Goal: Use online tool/utility: Utilize a website feature to perform a specific function

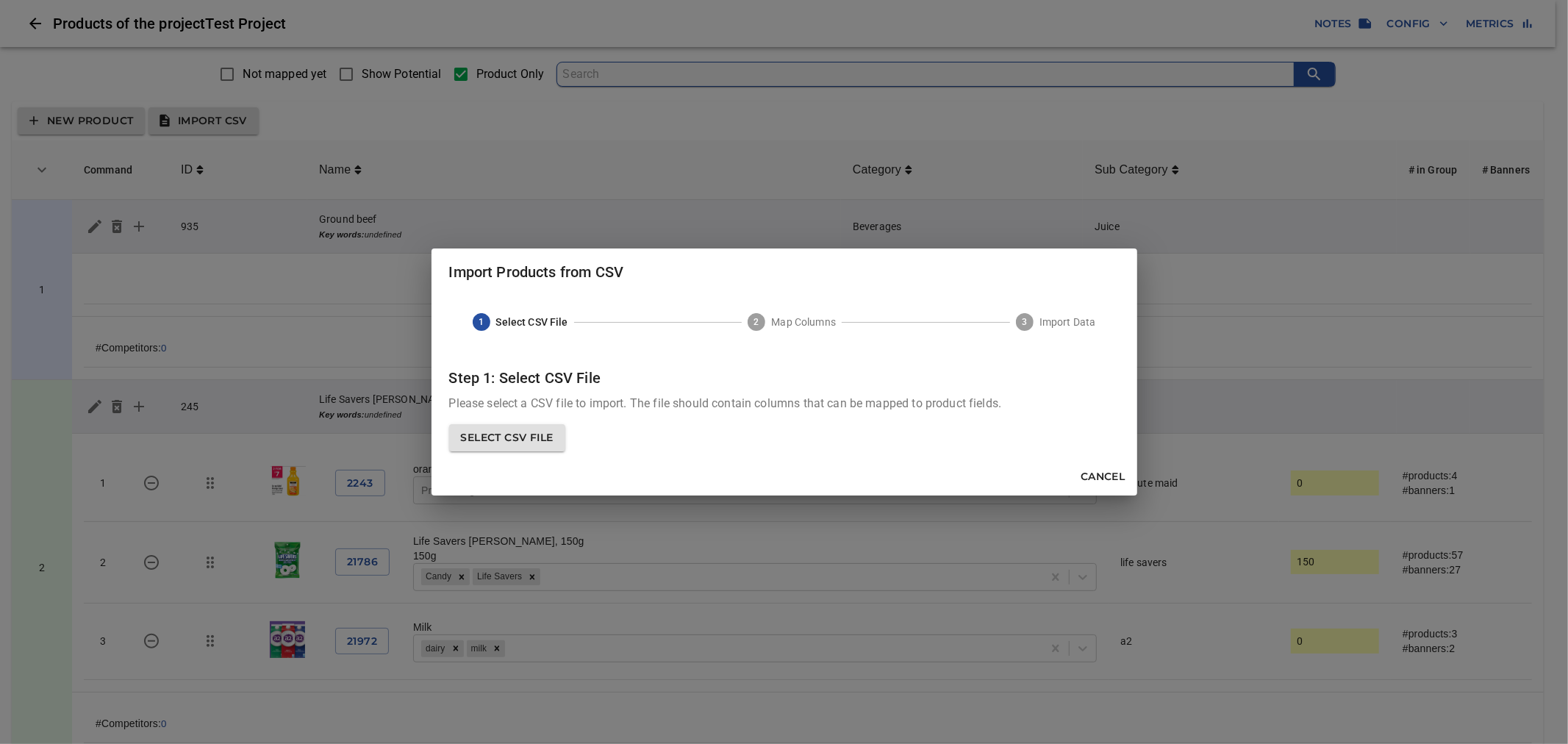
click at [512, 443] on span "Select CSV File" at bounding box center [507, 438] width 93 height 18
click at [0, 0] on input "Select CSV File" at bounding box center [0, 0] width 0 height 0
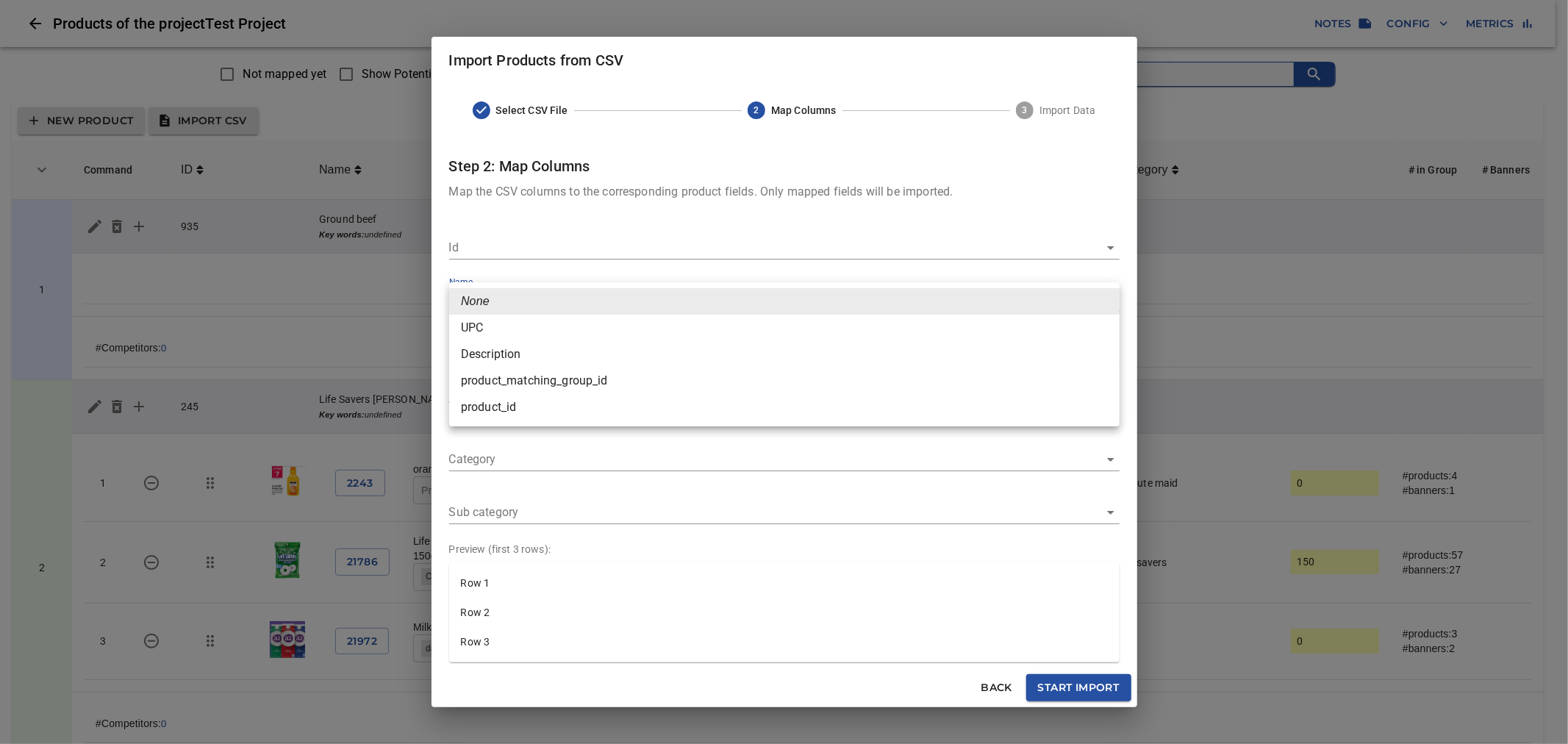
click at [649, 311] on body "tspan { white-space: pre; } Products of the project Test Project Notes Config M…" at bounding box center [784, 676] width 1568 height 1352
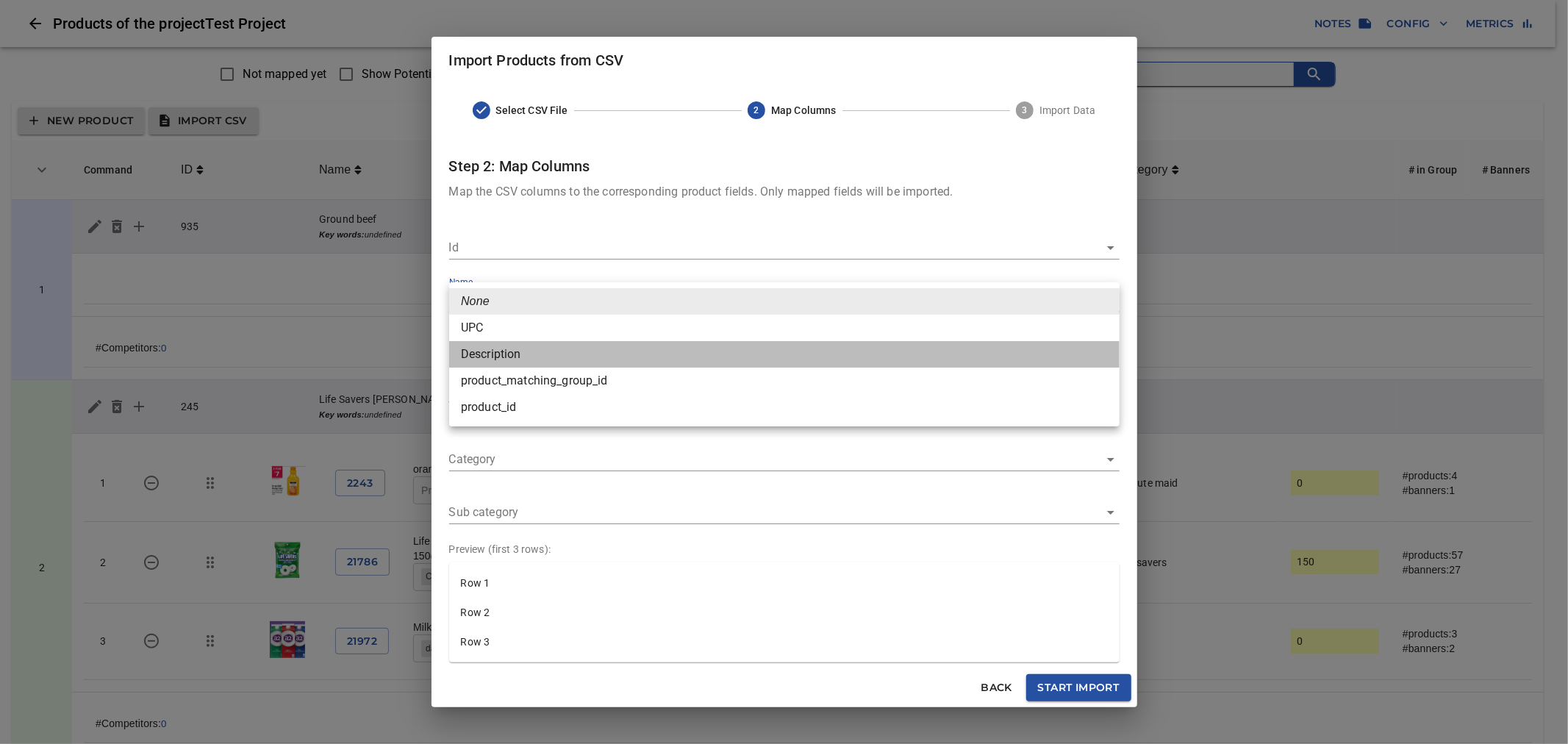
click at [604, 359] on li "Description" at bounding box center [785, 354] width 671 height 26
type input "Description"
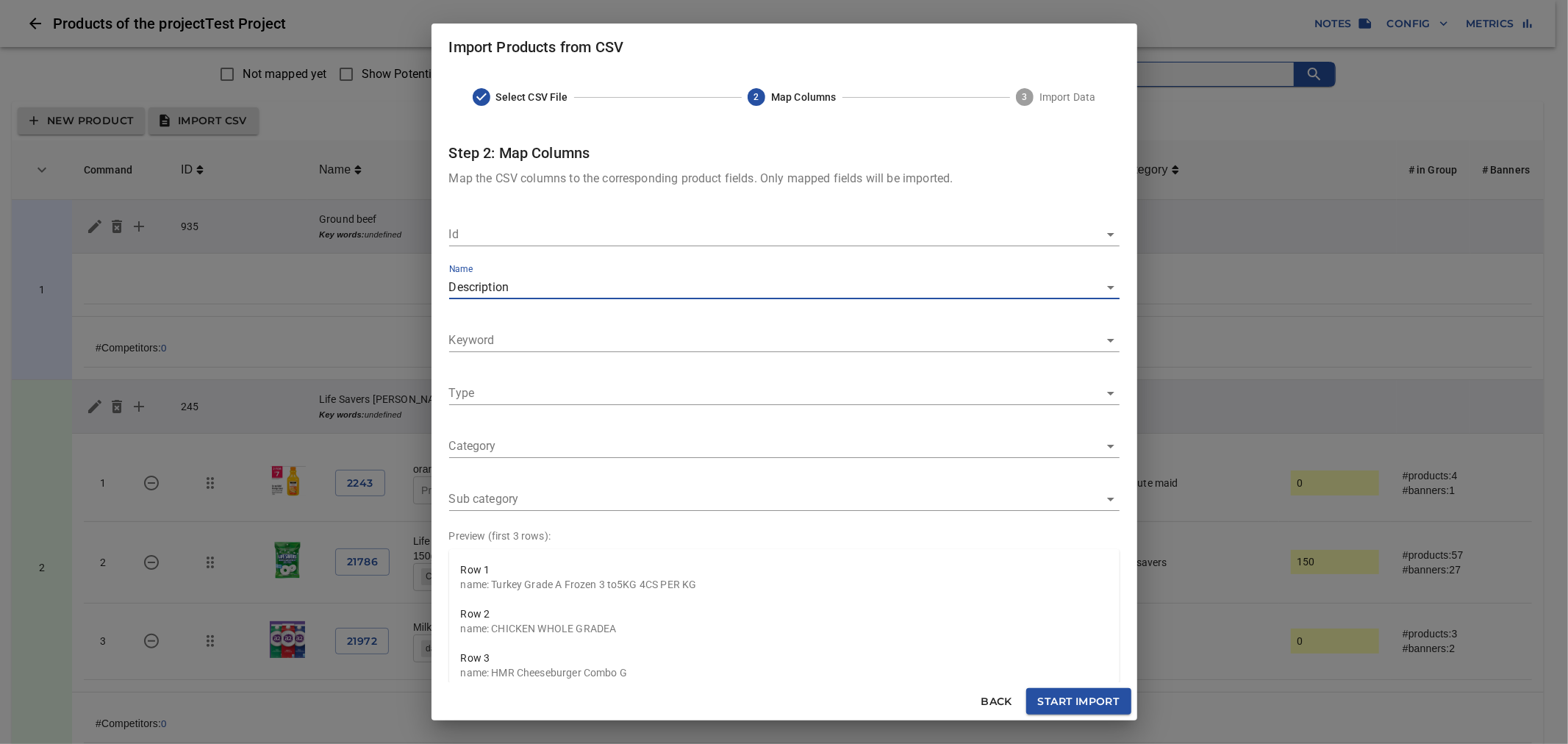
click at [1084, 709] on span "Start Import" at bounding box center [1078, 702] width 81 height 18
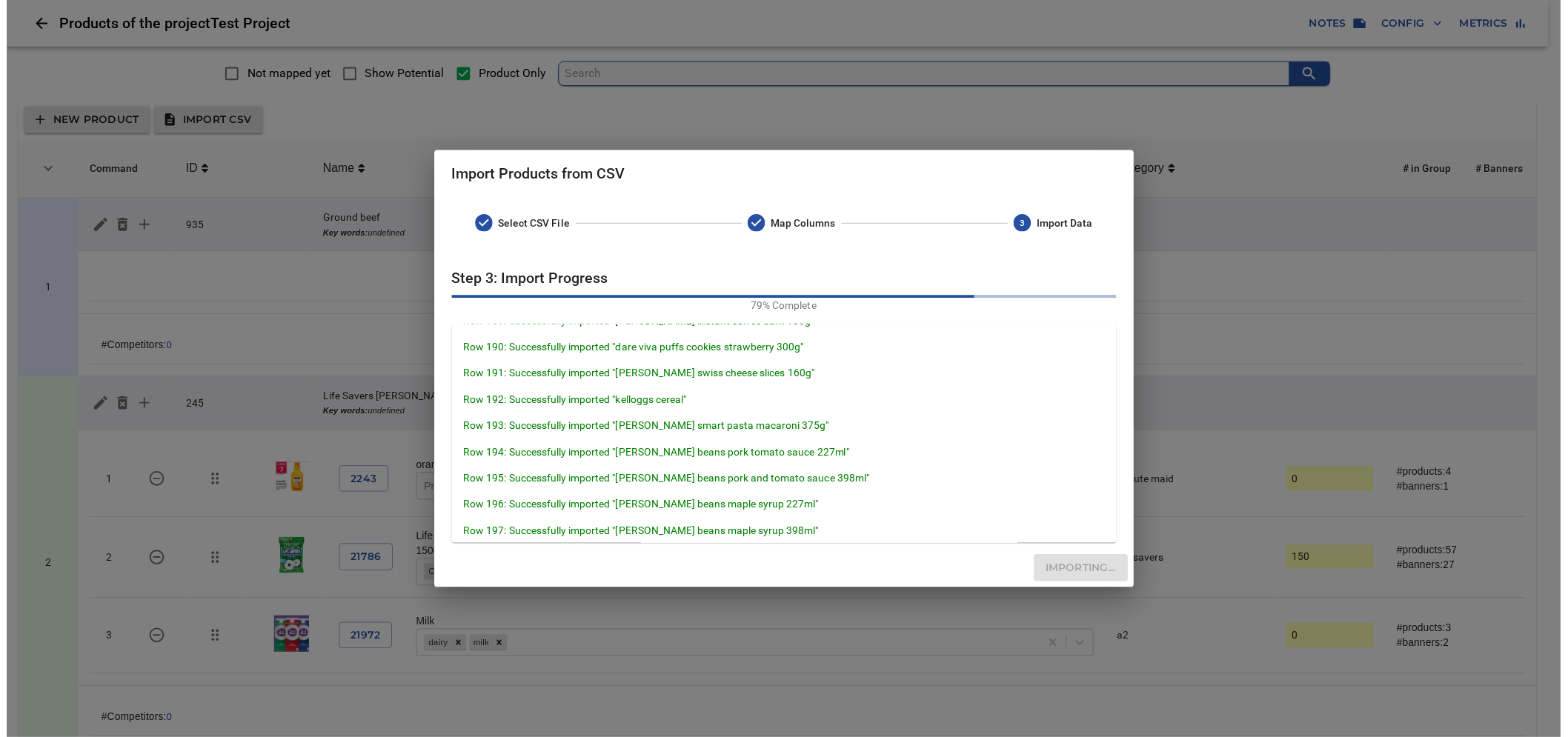
scroll to position [5279, 0]
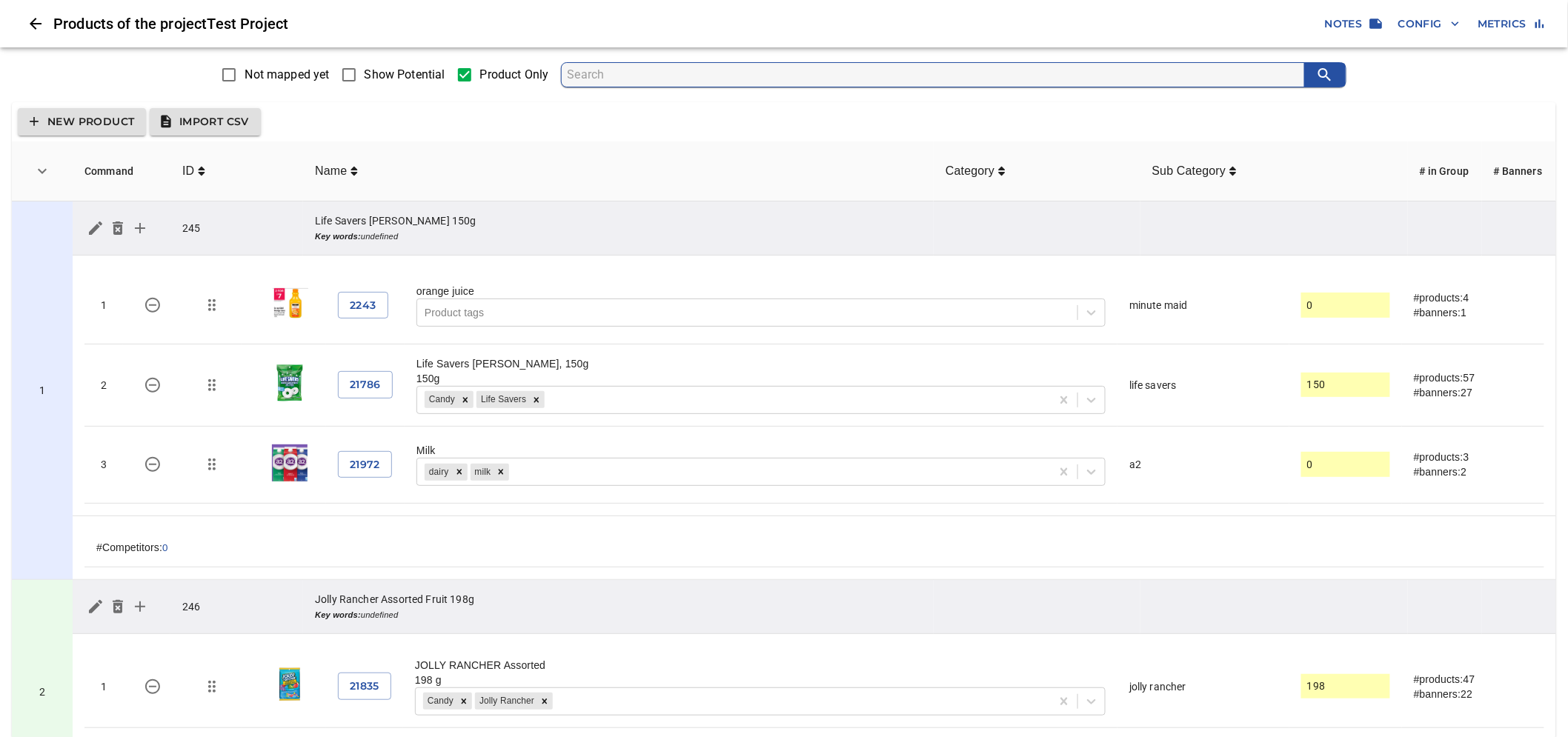
click at [400, 76] on span "Show Potential" at bounding box center [405, 75] width 81 height 17
click at [364, 76] on input "Show Potential" at bounding box center [350, 75] width 31 height 31
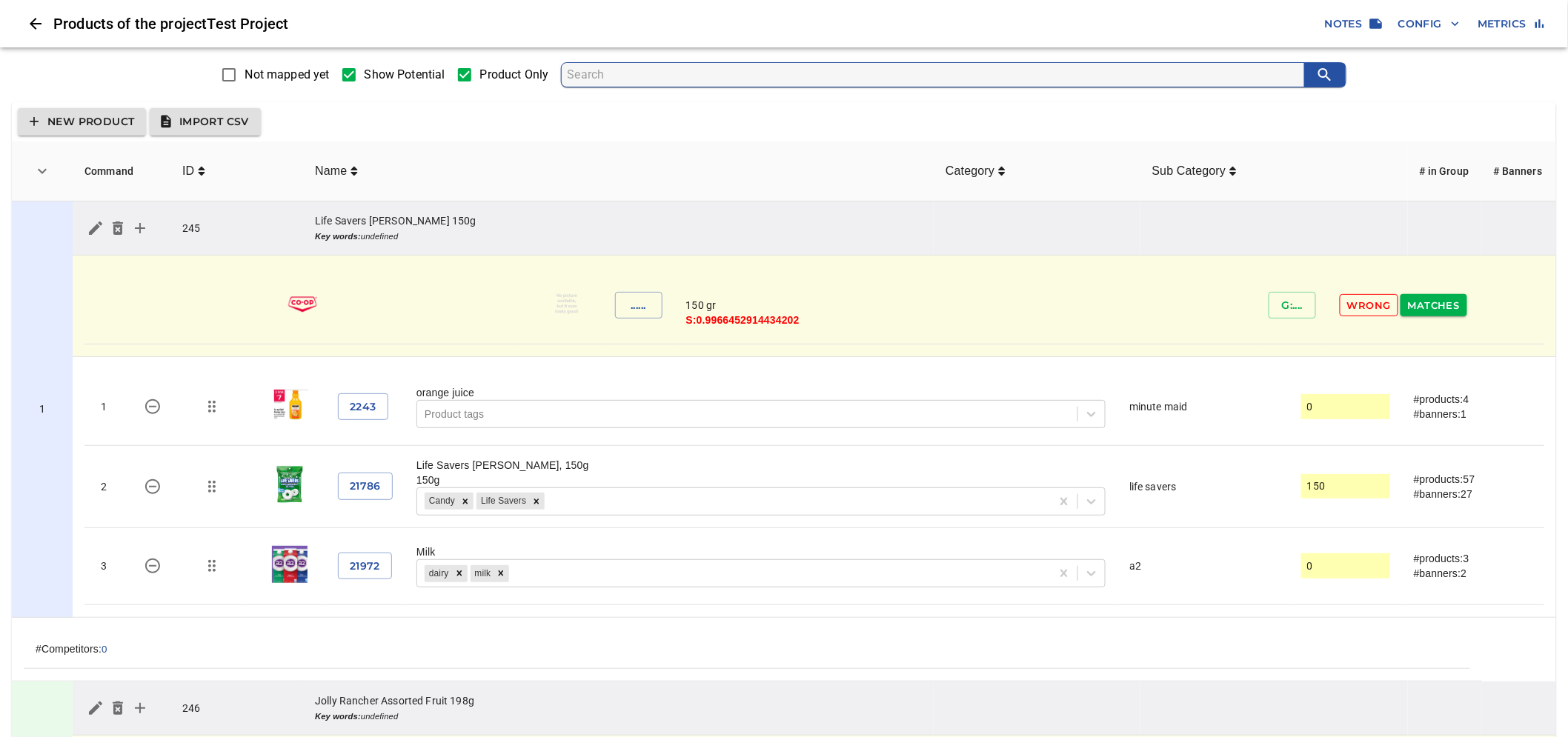
click at [374, 70] on span "Show Potential" at bounding box center [405, 75] width 81 height 17
click at [364, 70] on input "Show Potential" at bounding box center [350, 75] width 31 height 31
checkbox input "false"
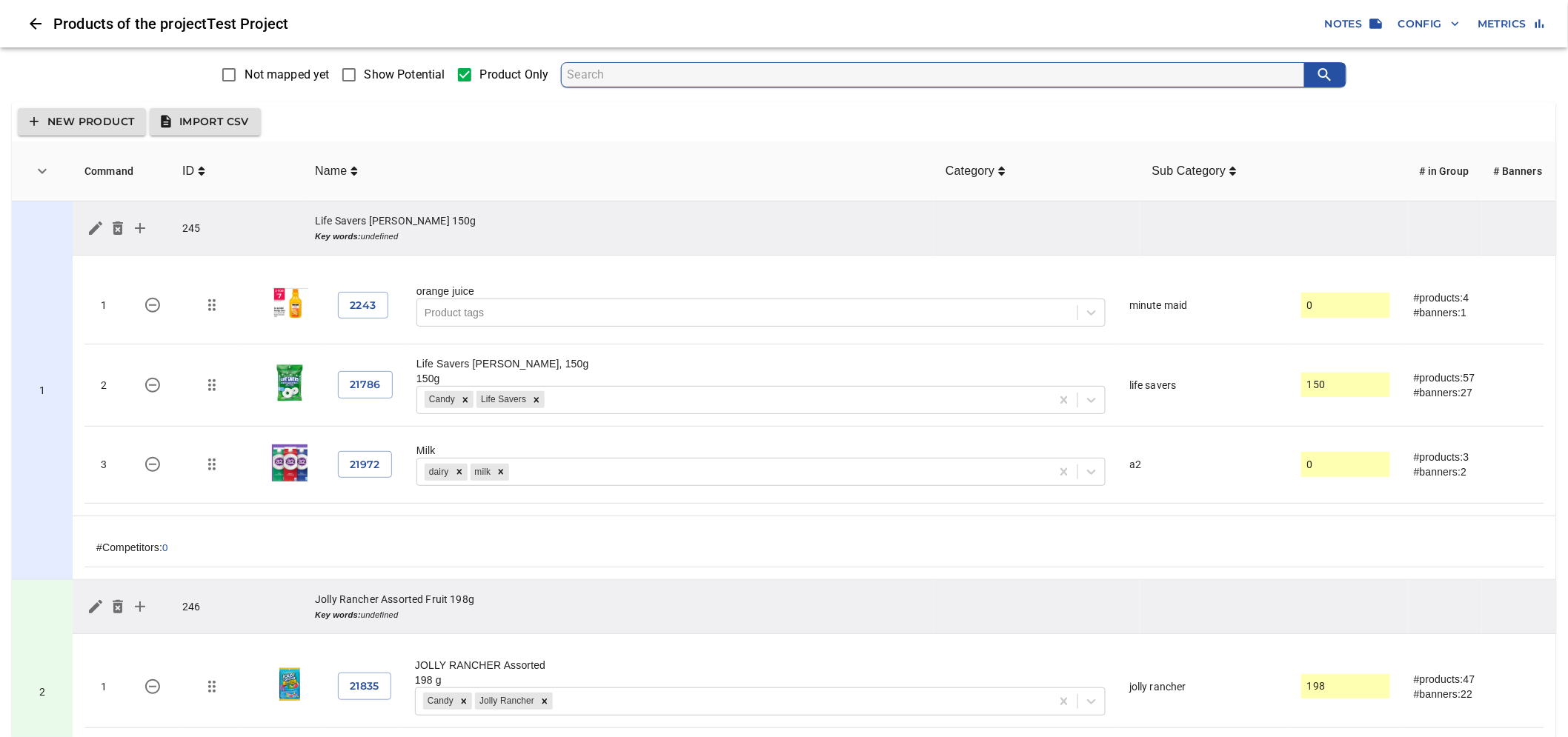
click at [228, 72] on input "Not mapped yet" at bounding box center [229, 75] width 31 height 31
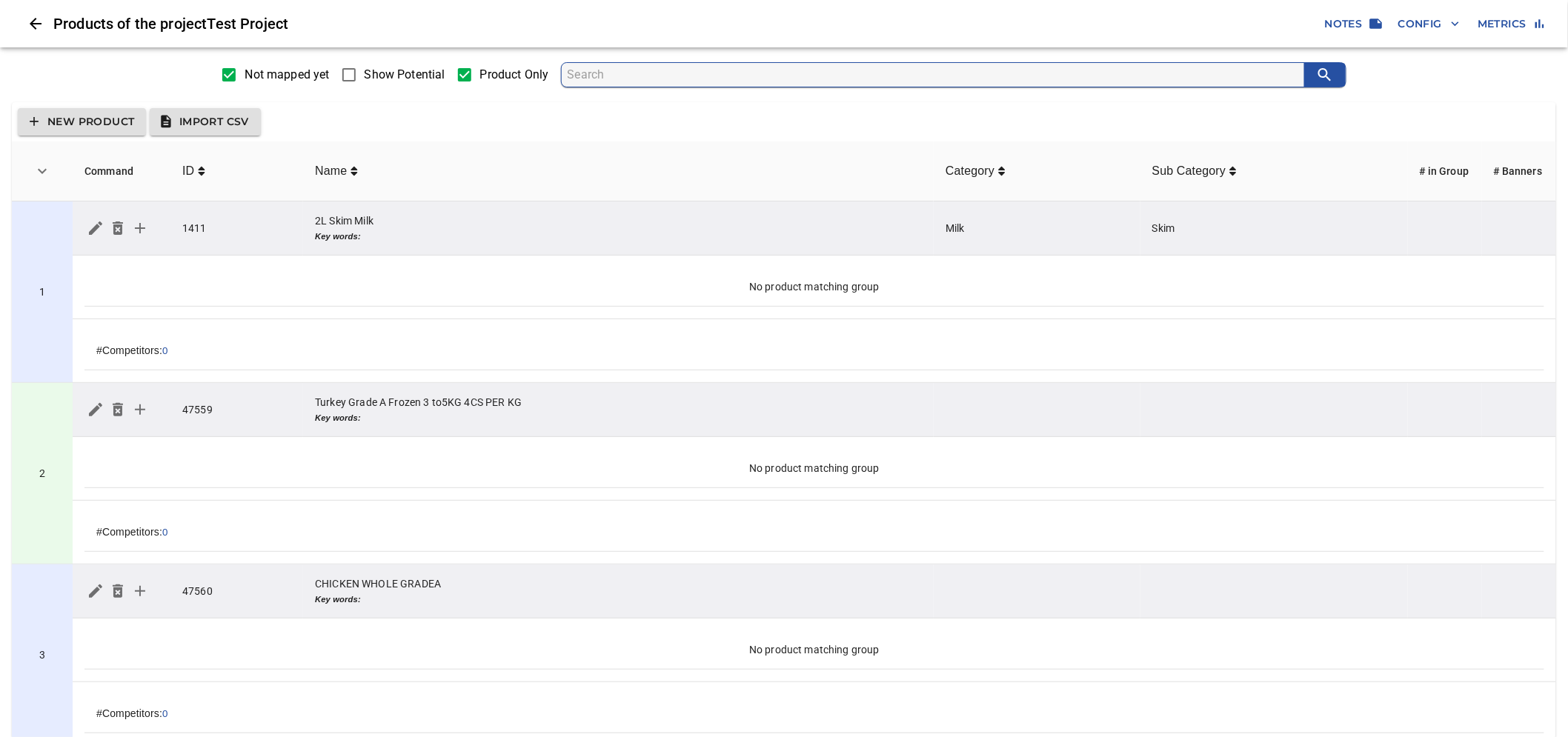
click at [355, 79] on input "Show Potential" at bounding box center [350, 75] width 31 height 31
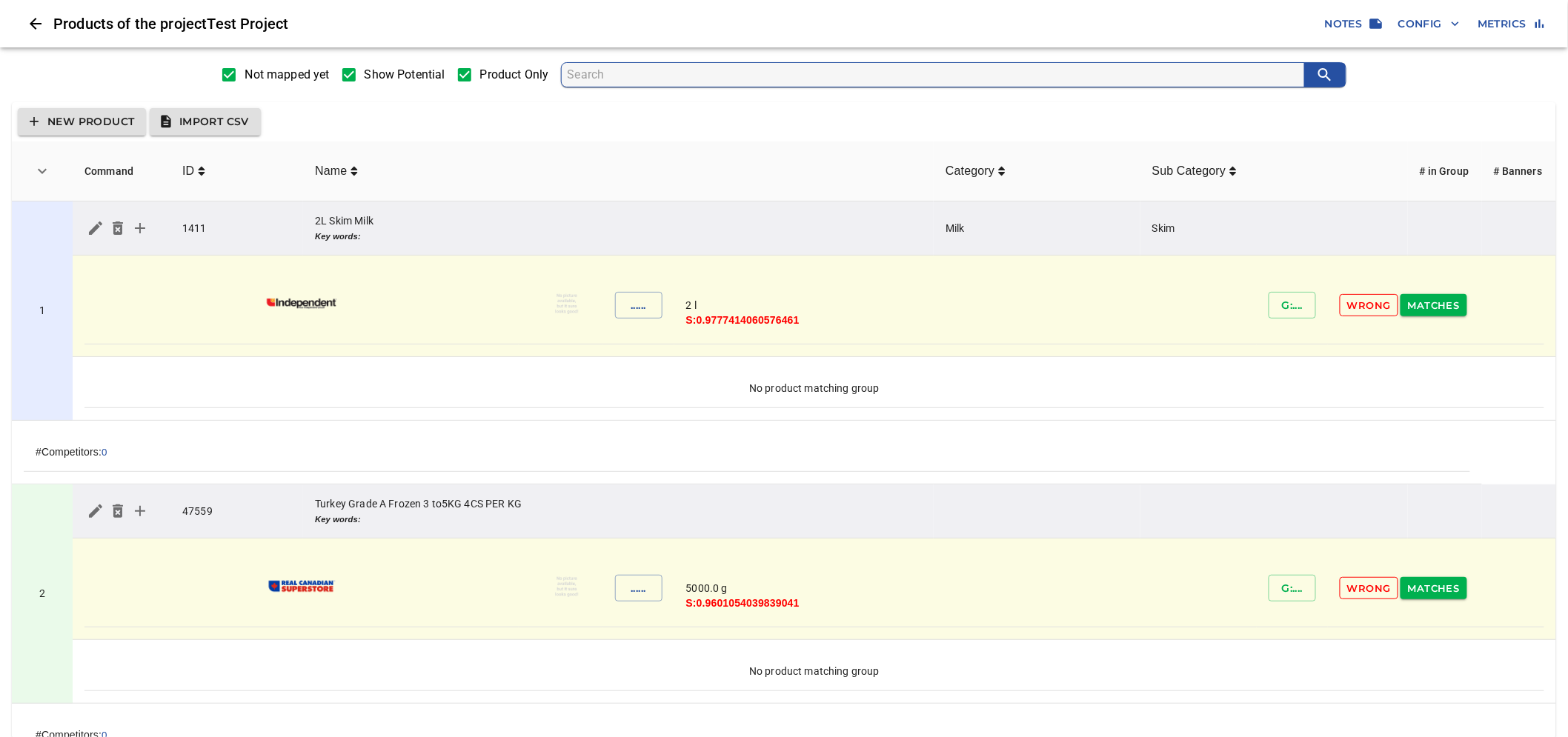
click at [367, 80] on span "Show Potential" at bounding box center [405, 75] width 81 height 17
click at [364, 80] on input "Show Potential" at bounding box center [350, 75] width 31 height 31
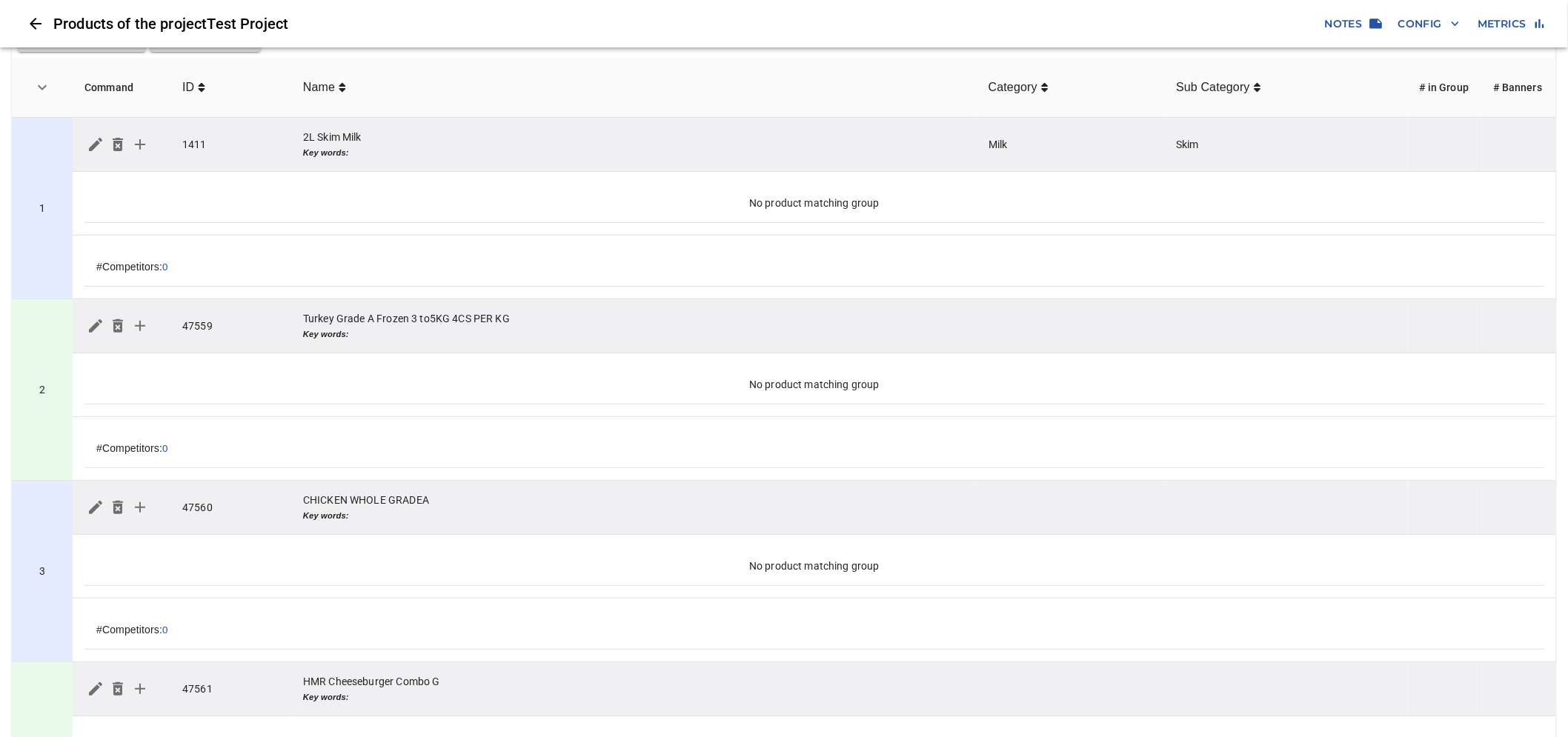
scroll to position [0, 0]
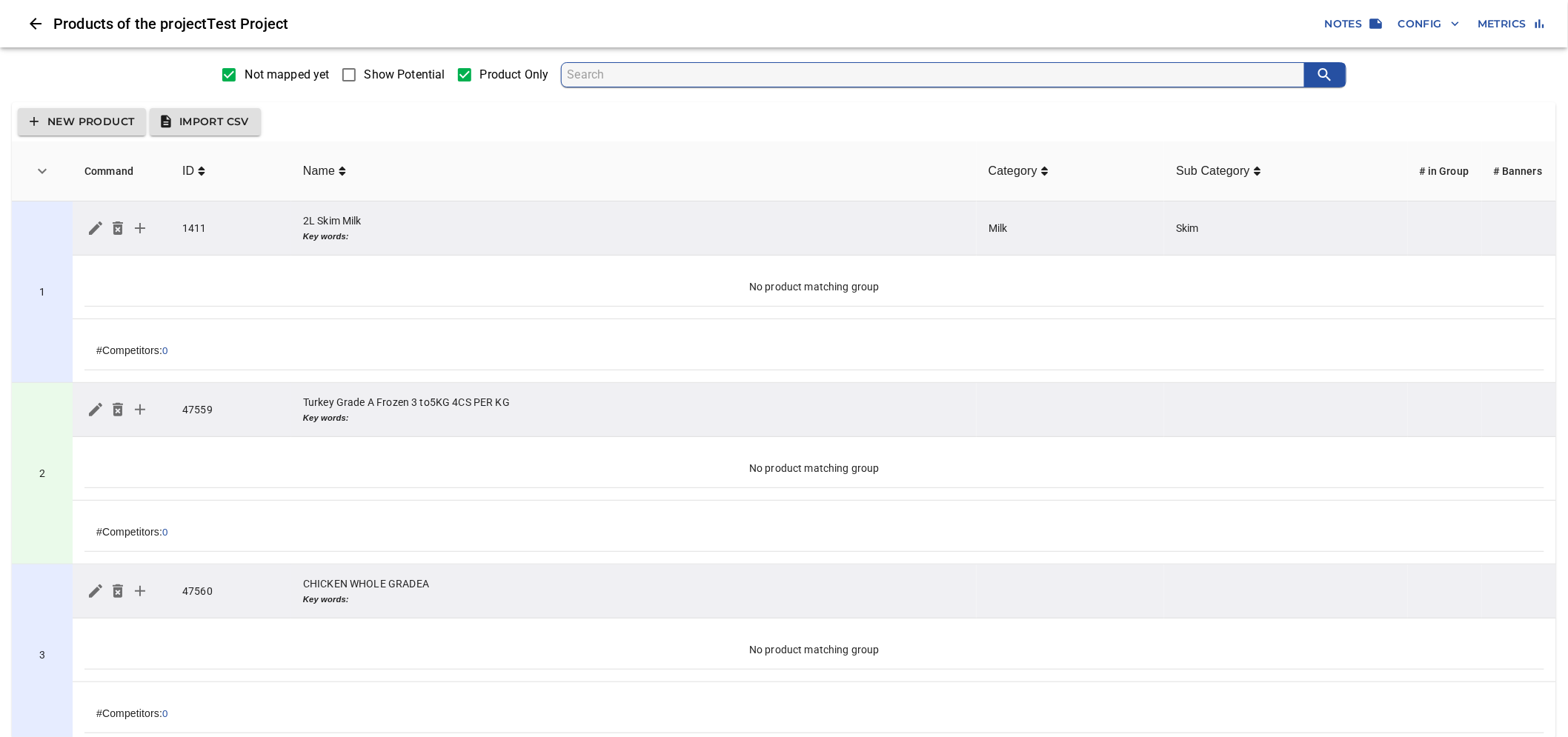
click at [351, 74] on input "Show Potential" at bounding box center [350, 75] width 31 height 31
checkbox input "true"
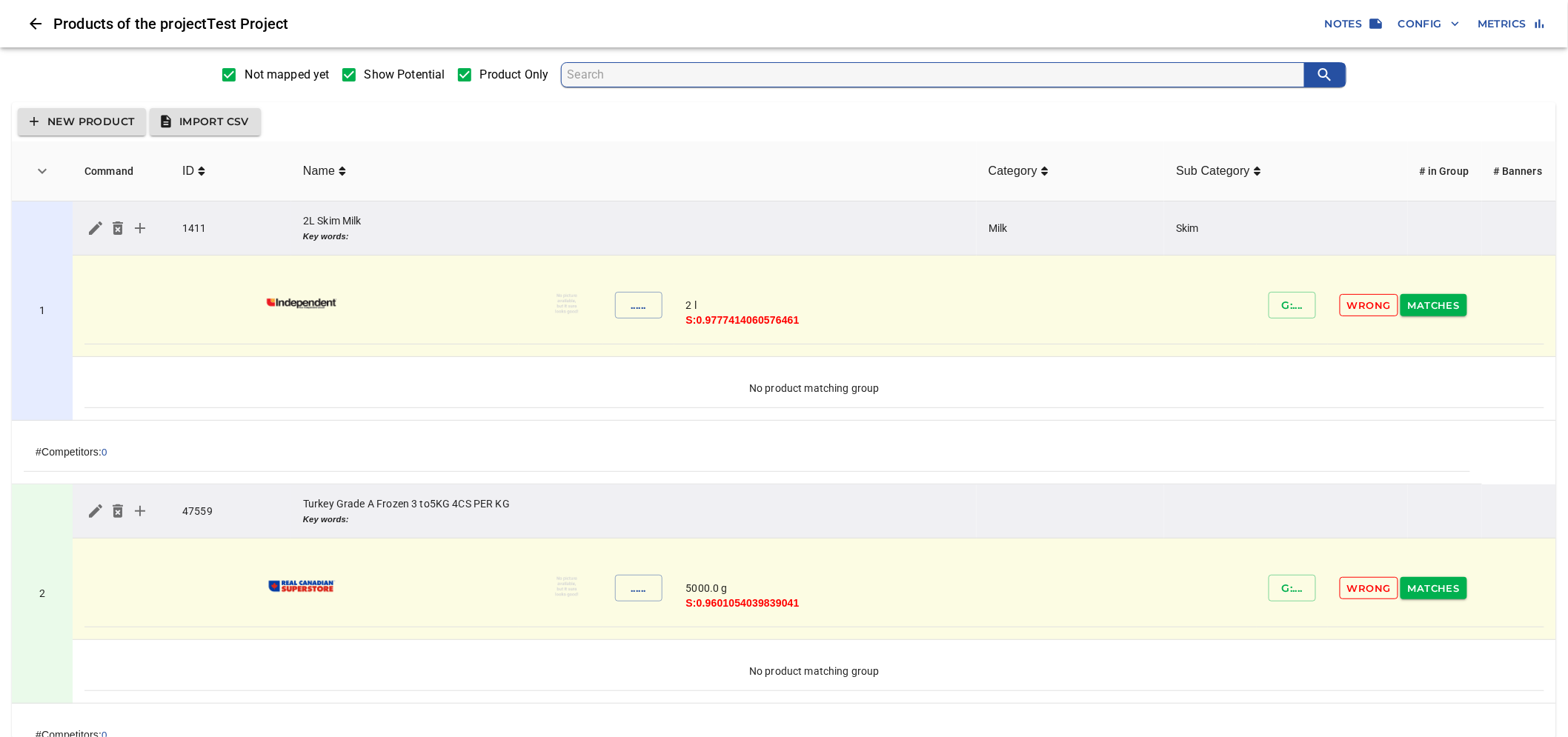
click at [218, 121] on span "Import CSV" at bounding box center [205, 122] width 88 height 18
